Goal: Use online tool/utility: Use online tool/utility

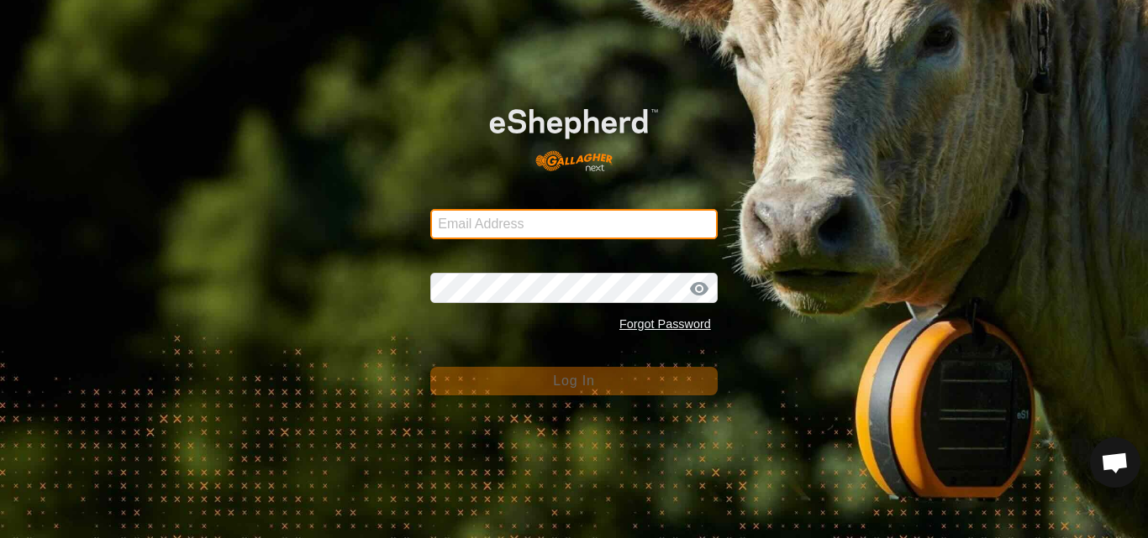
click at [633, 225] on input "Email Address" at bounding box center [573, 224] width 287 height 30
type input "[PERSON_NAME][EMAIL_ADDRESS][DOMAIN_NAME]"
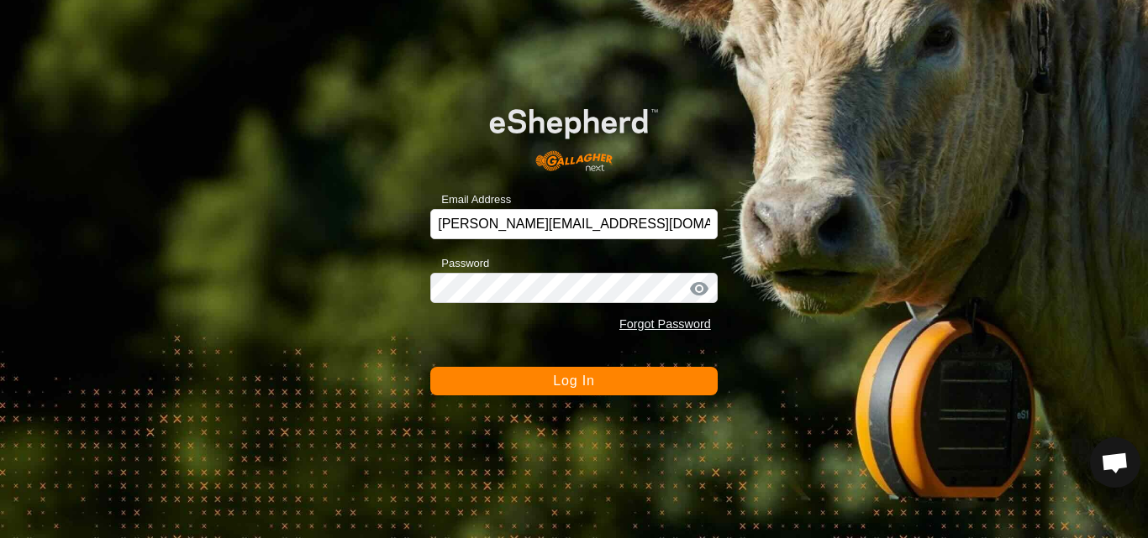
click at [599, 390] on button "Log In" at bounding box center [573, 381] width 287 height 29
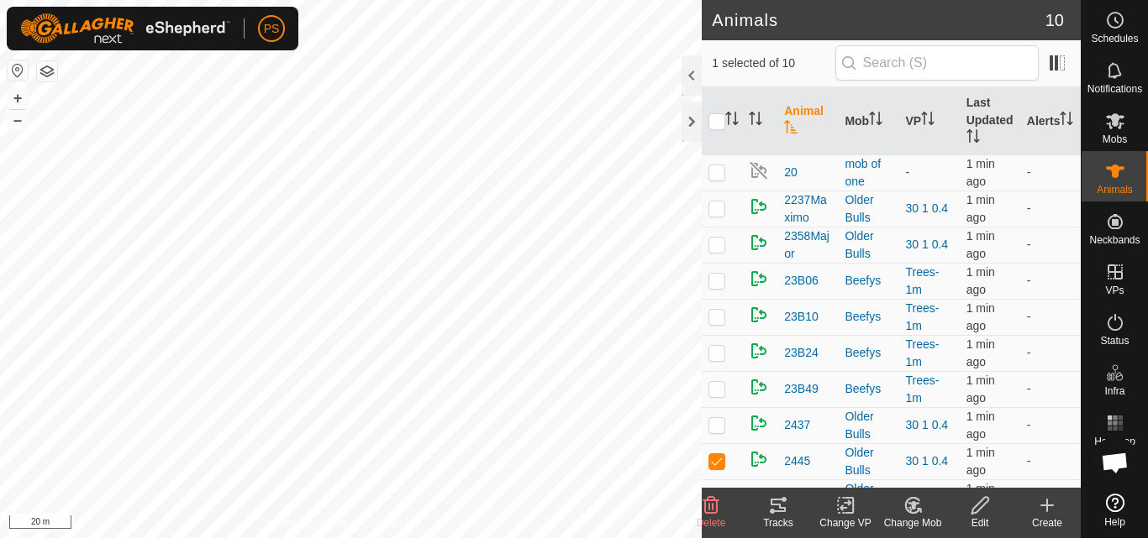
click at [773, 505] on icon at bounding box center [777, 505] width 15 height 13
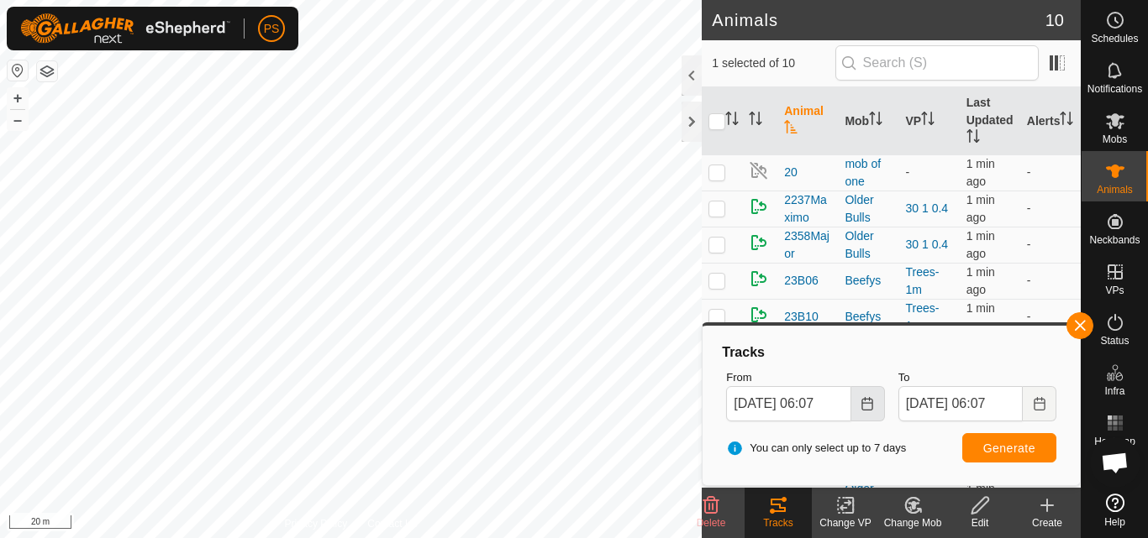
click at [873, 392] on button "Choose Date" at bounding box center [868, 403] width 34 height 35
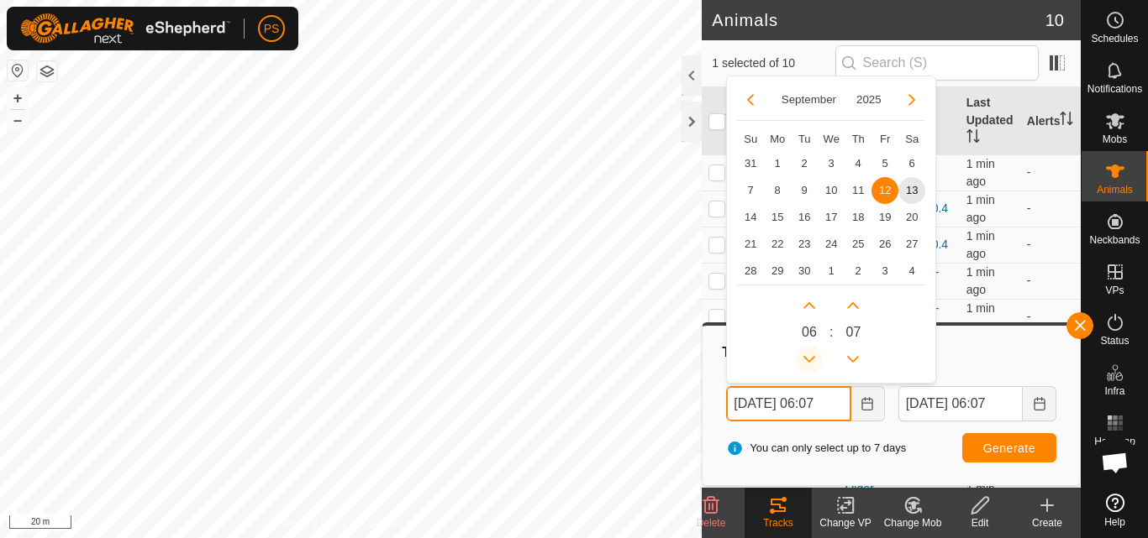
click at [810, 356] on button "Previous Hour" at bounding box center [809, 359] width 27 height 27
click at [811, 357] on span "Previous Hour" at bounding box center [811, 357] width 0 height 0
click at [810, 356] on button "Previous Hour" at bounding box center [809, 359] width 27 height 27
click at [810, 356] on icon "Previous Hour" at bounding box center [808, 359] width 13 height 13
click at [810, 356] on button "Previous Hour" at bounding box center [809, 359] width 27 height 27
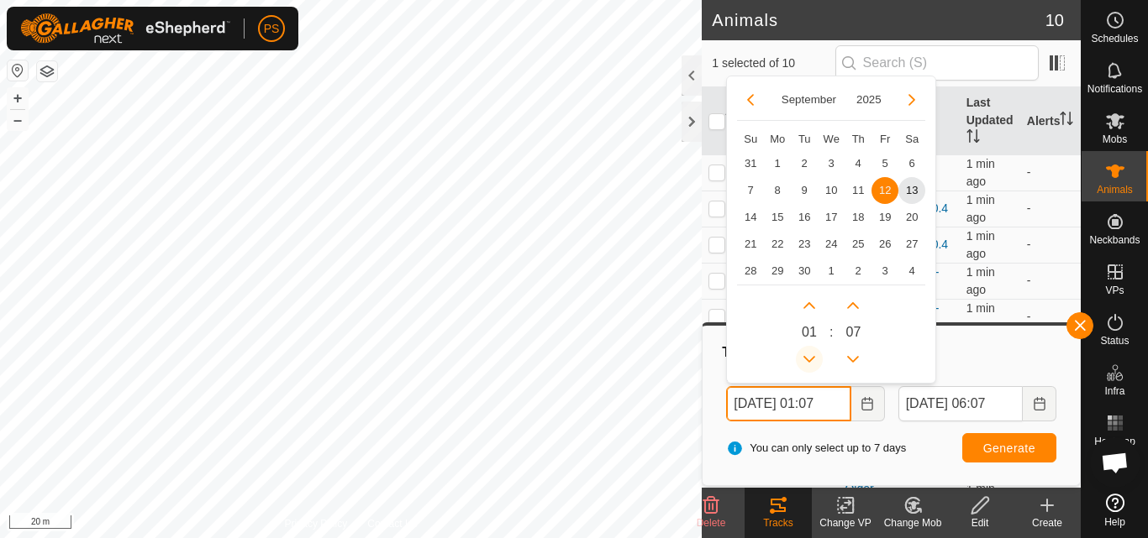
click at [811, 357] on span "Previous Hour" at bounding box center [811, 357] width 0 height 0
click at [810, 356] on button "Previous Hour" at bounding box center [809, 359] width 27 height 27
click at [909, 195] on span "13" at bounding box center [911, 190] width 27 height 27
type input "[DATE] 22:07"
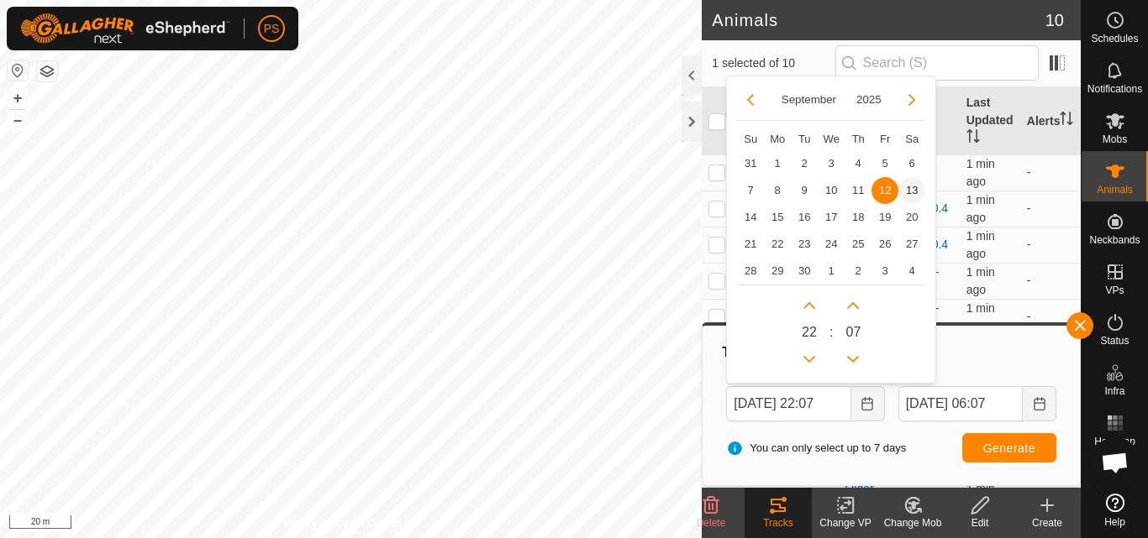
type input "[DATE] 22:07"
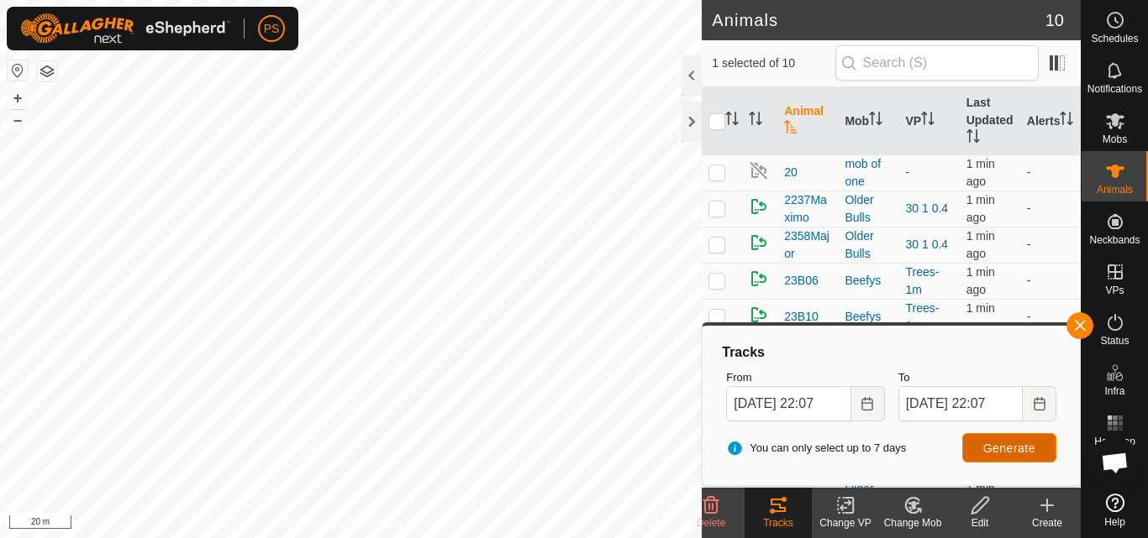
click at [1032, 447] on span "Generate" at bounding box center [1009, 448] width 52 height 13
click at [1044, 407] on icon "Choose Date" at bounding box center [1038, 403] width 11 height 13
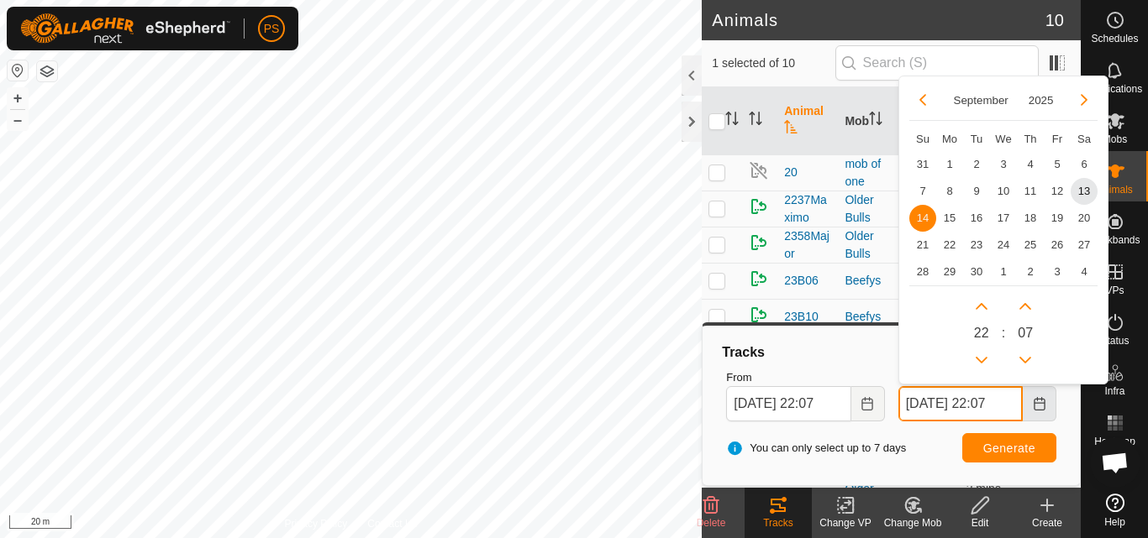
scroll to position [0, 8]
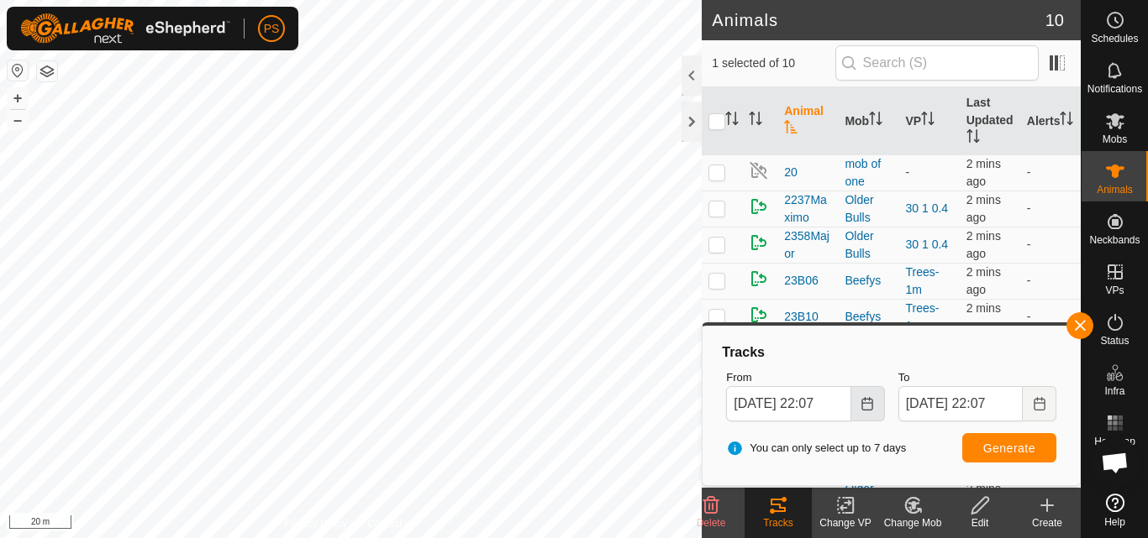
click at [868, 402] on icon "Choose Date" at bounding box center [866, 403] width 13 height 13
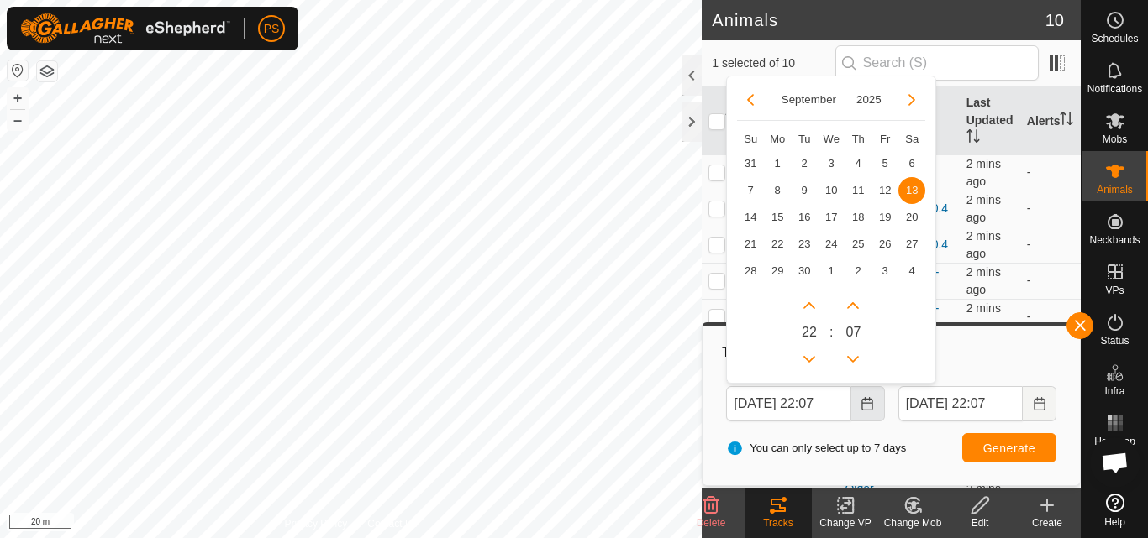
scroll to position [0, 0]
click at [876, 401] on button "Choose Date" at bounding box center [868, 403] width 34 height 35
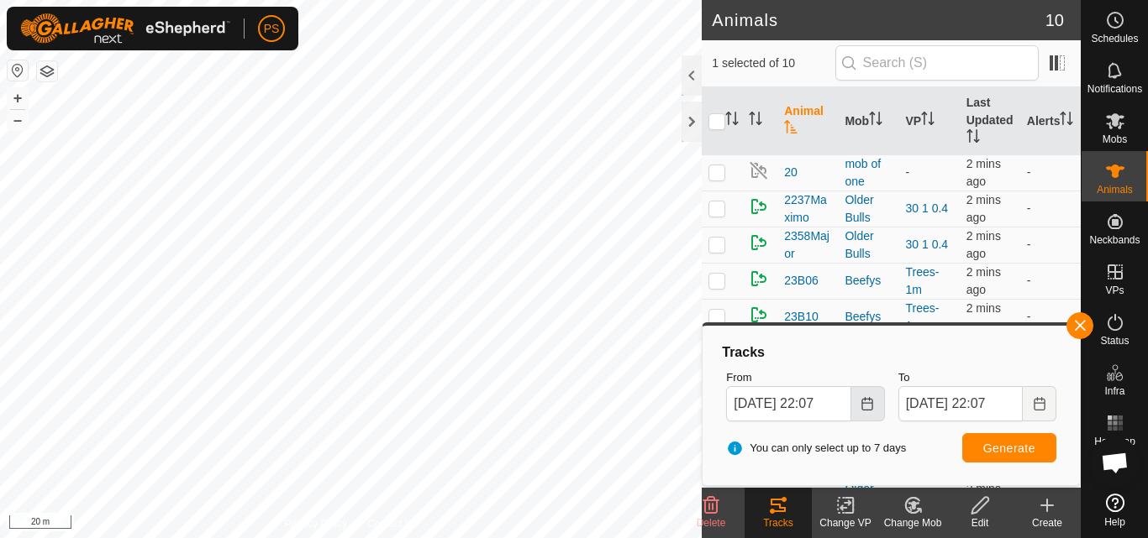
click at [876, 401] on button "Choose Date" at bounding box center [868, 403] width 34 height 35
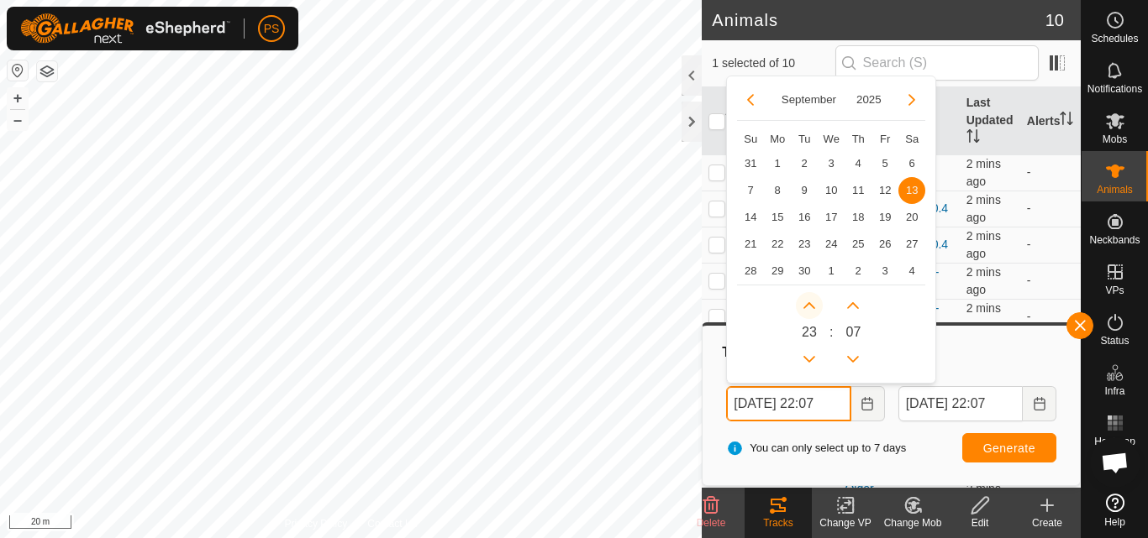
click at [814, 304] on button "Next Hour" at bounding box center [809, 305] width 27 height 27
click at [815, 305] on span "Next Hour" at bounding box center [815, 305] width 0 height 0
click at [814, 304] on button "Next Hour" at bounding box center [809, 305] width 27 height 27
click at [810, 362] on button "Previous Hour" at bounding box center [809, 359] width 27 height 27
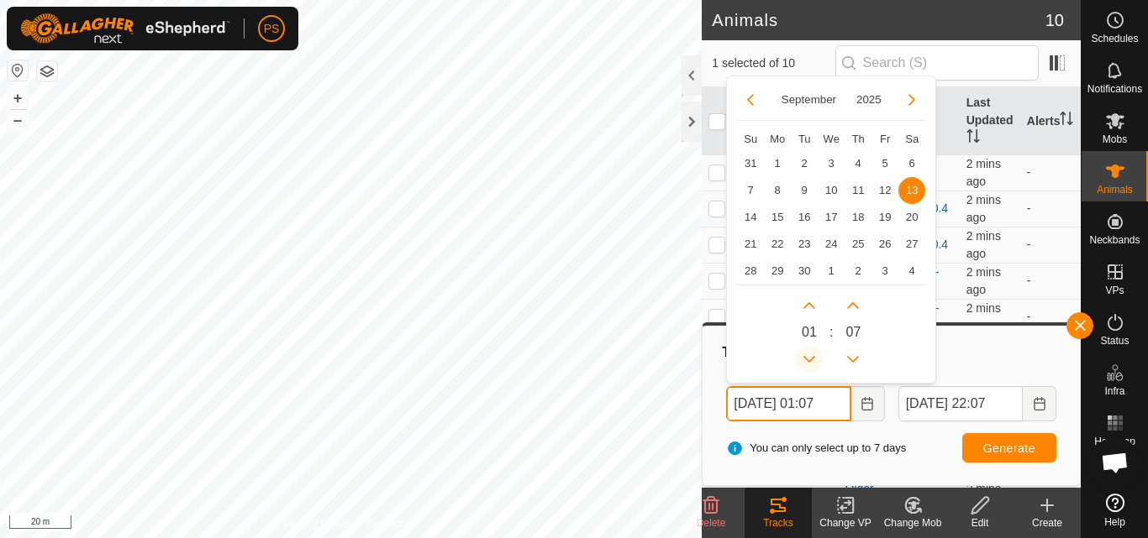
click at [810, 362] on button "Previous Hour" at bounding box center [809, 359] width 27 height 27
type input "[DATE] 00:07"
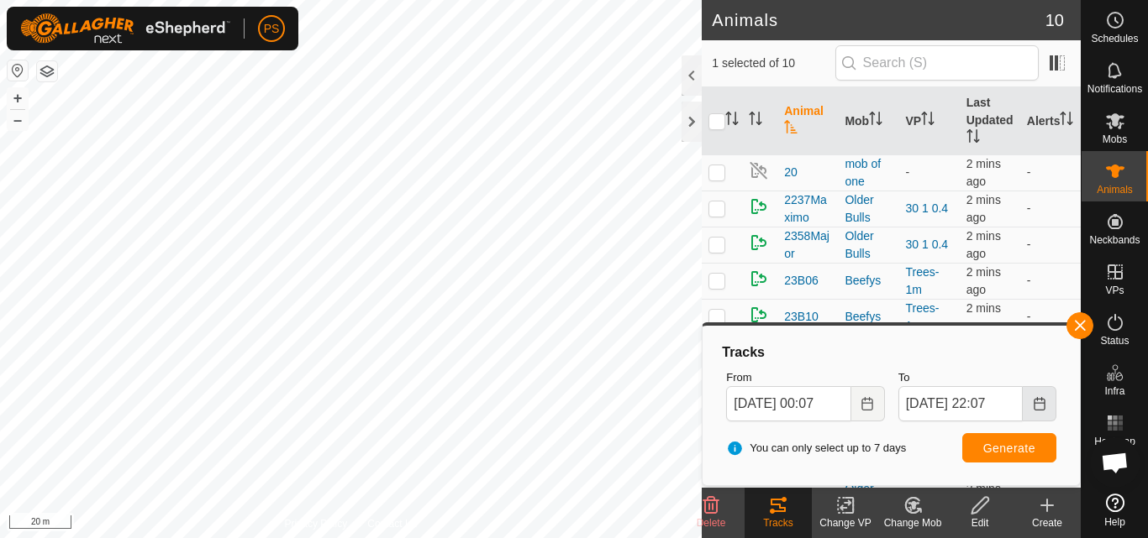
click at [1039, 405] on icon "Choose Date" at bounding box center [1038, 403] width 13 height 13
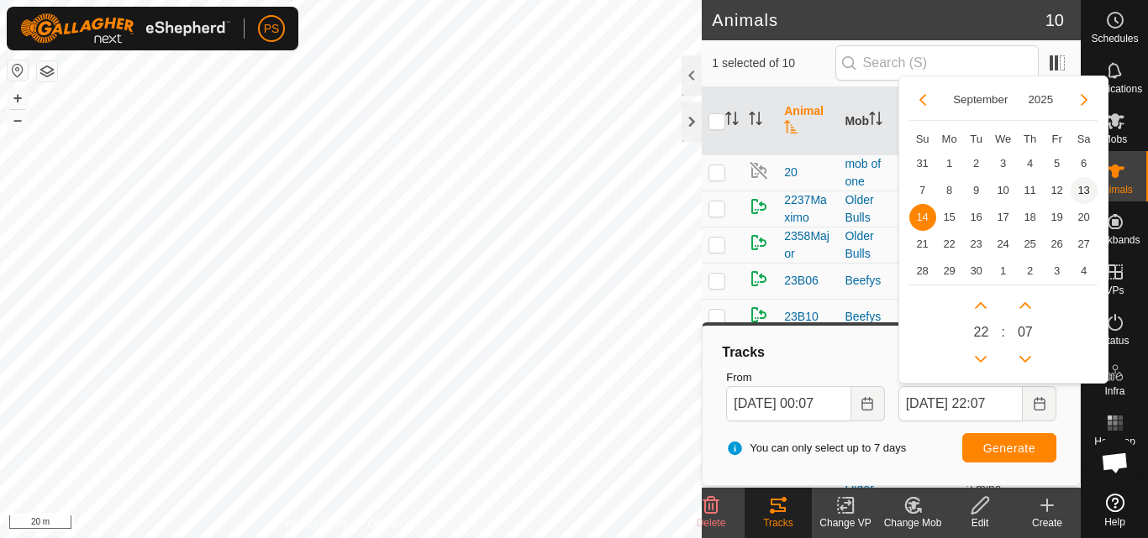
scroll to position [0, 0]
click at [1082, 191] on span "13" at bounding box center [1083, 190] width 27 height 27
type input "[DATE] 22:07"
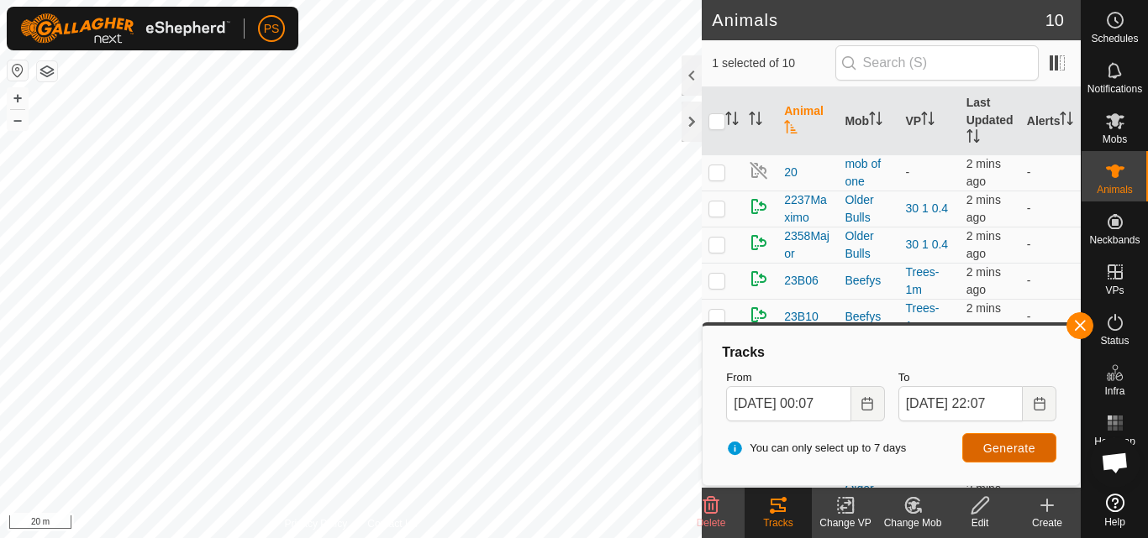
click at [1010, 449] on span "Generate" at bounding box center [1009, 448] width 52 height 13
checkbox input "true"
checkbox input "false"
click at [1015, 450] on span "Generate" at bounding box center [1009, 448] width 52 height 13
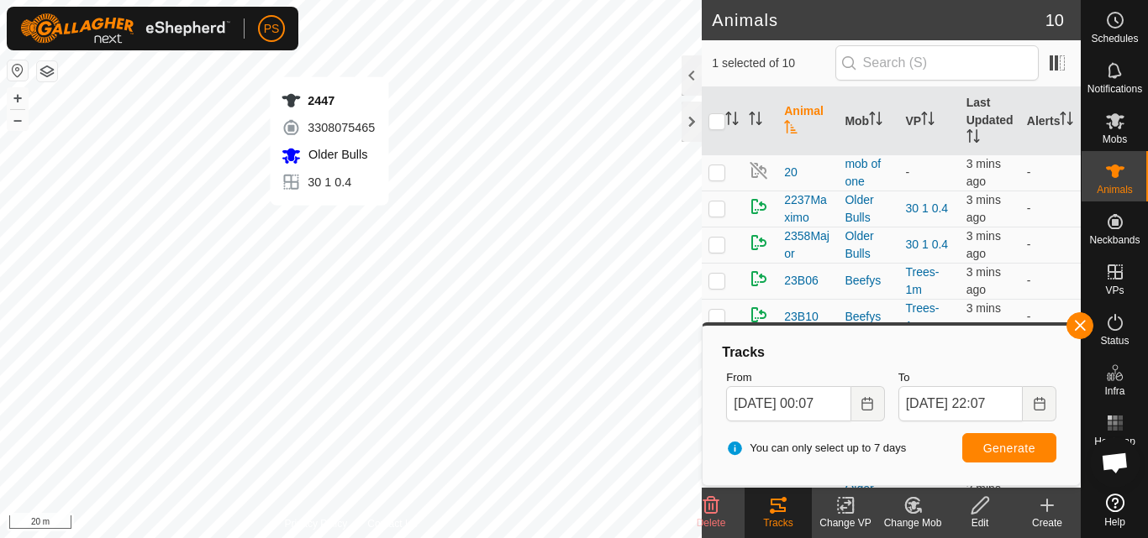
checkbox input "false"
checkbox input "true"
checkbox input "false"
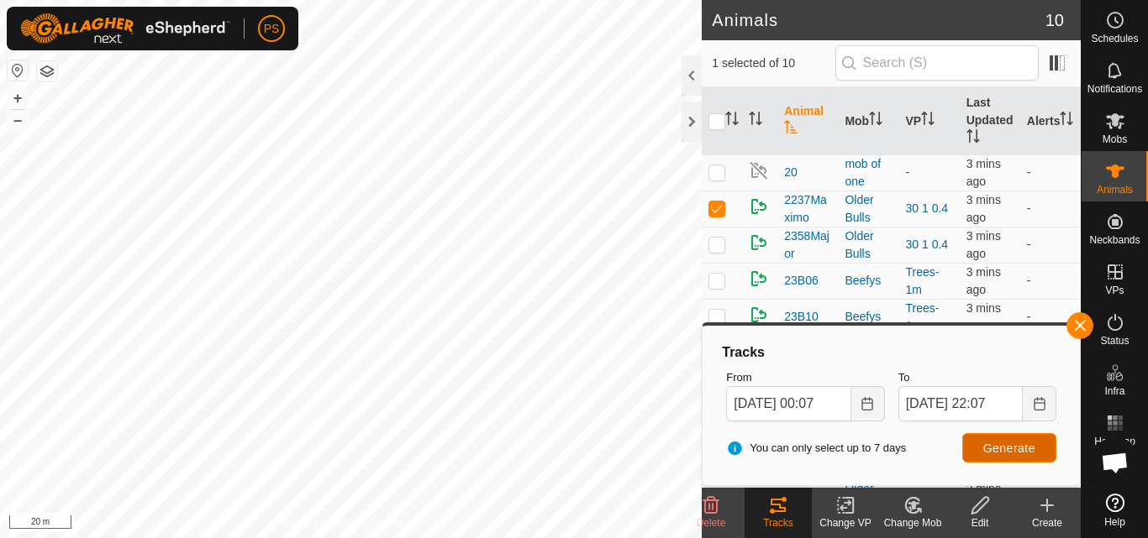
click at [1012, 448] on span "Generate" at bounding box center [1009, 448] width 52 height 13
